Goal: Information Seeking & Learning: Learn about a topic

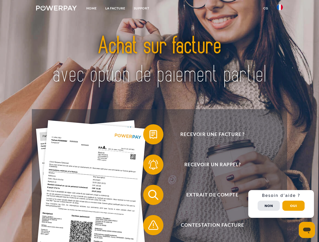
click at [56, 9] on img at bounding box center [56, 8] width 41 height 5
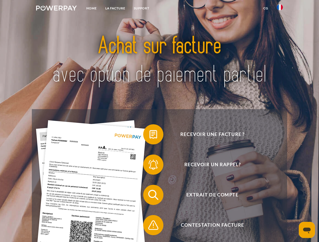
click at [279, 9] on img at bounding box center [279, 7] width 6 height 6
click at [265, 8] on link "CG" at bounding box center [265, 8] width 13 height 9
click at [149, 135] on span at bounding box center [145, 134] width 25 height 25
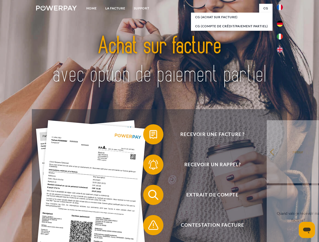
click at [149, 166] on span at bounding box center [145, 164] width 25 height 25
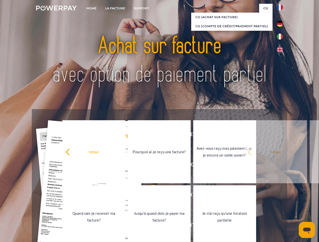
click at [149, 196] on link "Jusqu'à quand dois-je payer ma facture?" at bounding box center [159, 216] width 63 height 63
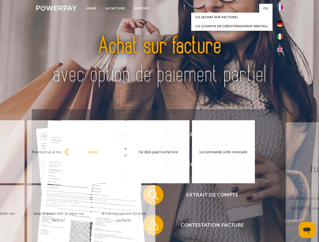
click at [149, 226] on span at bounding box center [145, 225] width 25 height 25
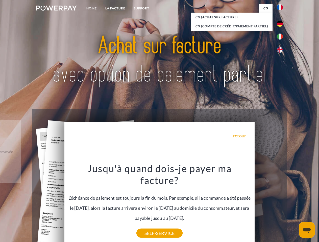
click at [281, 204] on div "Recevoir une facture ? Recevoir un rappel? Extrait de compte retour" at bounding box center [159, 210] width 255 height 202
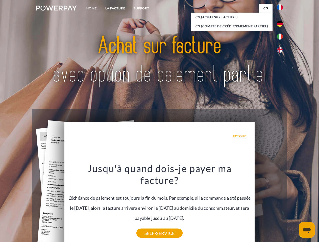
click at [268, 205] on span "Extrait de compte" at bounding box center [212, 195] width 124 height 20
click at [293, 206] on header "Home LA FACTURE Support" at bounding box center [159, 174] width 319 height 348
